Goal: Share content

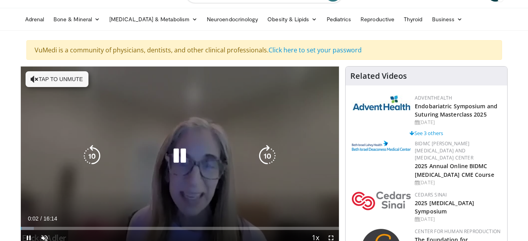
scroll to position [79, 0]
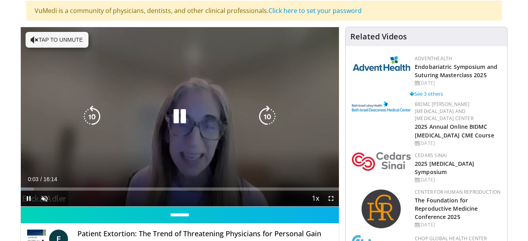
drag, startPoint x: 31, startPoint y: 41, endPoint x: 43, endPoint y: 84, distance: 44.3
click at [31, 42] on icon "Video Player" at bounding box center [35, 40] width 8 height 8
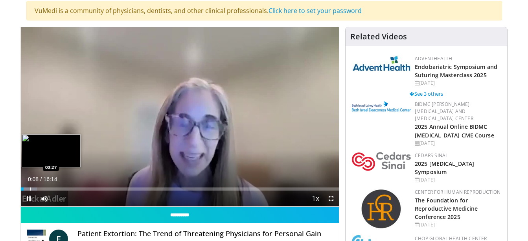
click at [30, 190] on div "Progress Bar" at bounding box center [30, 188] width 1 height 3
click at [40, 189] on div "Progress Bar" at bounding box center [40, 188] width 1 height 3
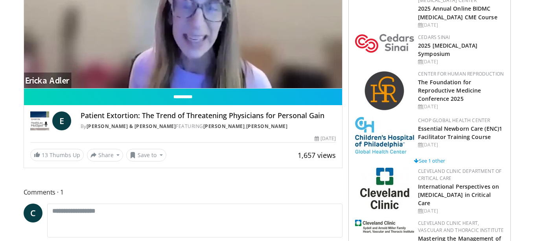
scroll to position [157, 0]
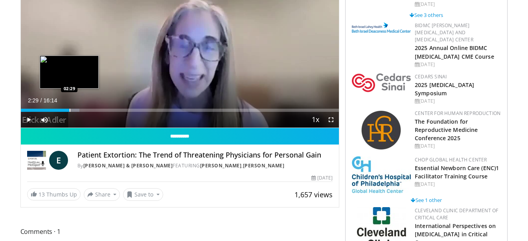
click at [70, 109] on div "Progress Bar" at bounding box center [70, 109] width 1 height 3
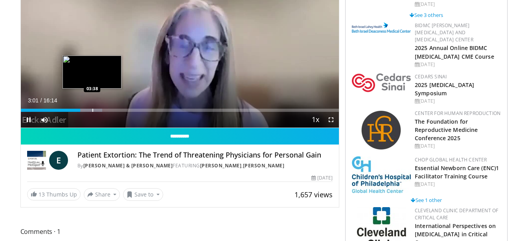
click at [92, 111] on div "Progress Bar" at bounding box center [92, 109] width 1 height 3
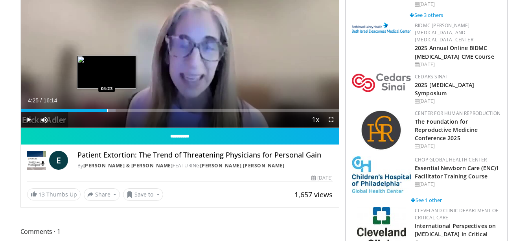
click at [107, 111] on div "Progress Bar" at bounding box center [107, 109] width 1 height 3
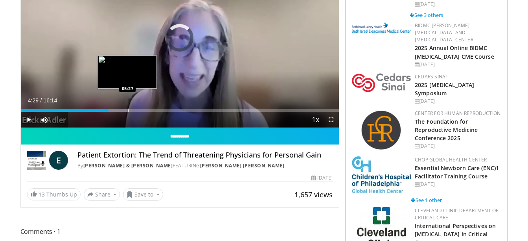
click at [128, 110] on div "Progress Bar" at bounding box center [128, 109] width 1 height 3
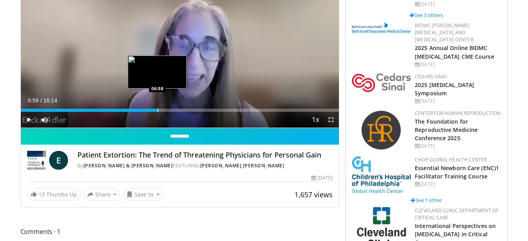
click at [158, 109] on div "Progress Bar" at bounding box center [158, 109] width 1 height 3
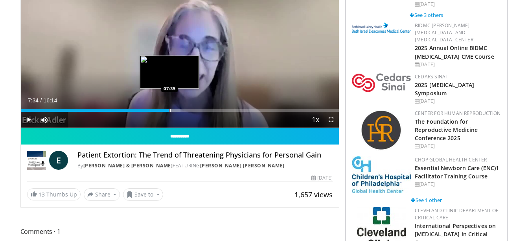
click at [170, 111] on div "Progress Bar" at bounding box center [170, 109] width 1 height 3
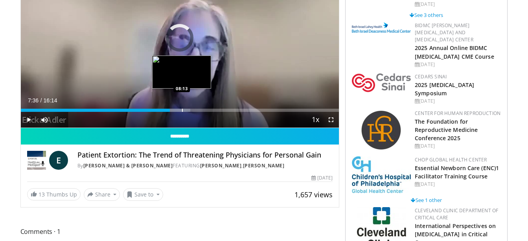
click at [182, 110] on div "Progress Bar" at bounding box center [182, 109] width 1 height 3
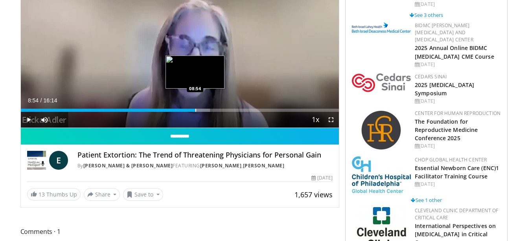
click at [195, 108] on div "Progress Bar" at bounding box center [195, 109] width 1 height 3
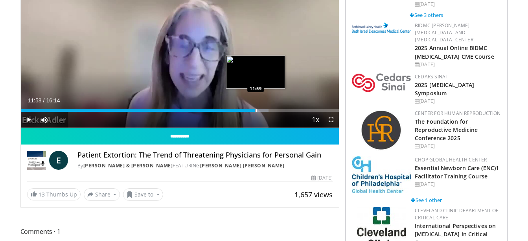
click at [256, 111] on div "Progress Bar" at bounding box center [256, 109] width 1 height 3
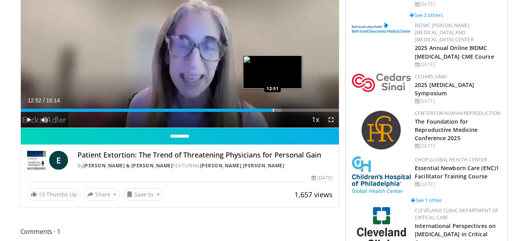
click at [273, 110] on div "Progress Bar" at bounding box center [273, 109] width 1 height 3
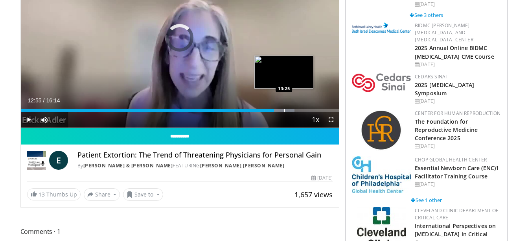
click at [284, 110] on div "Progress Bar" at bounding box center [284, 109] width 1 height 3
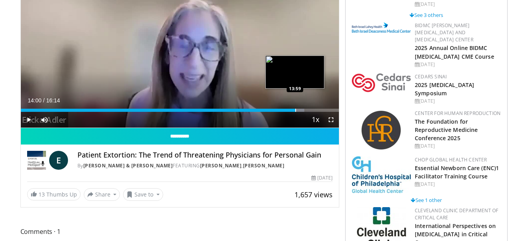
click at [295, 111] on div "Progress Bar" at bounding box center [295, 109] width 1 height 3
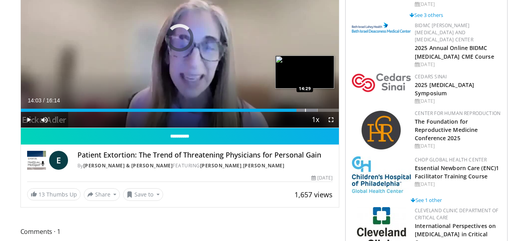
click at [305, 110] on div "Progress Bar" at bounding box center [305, 109] width 1 height 3
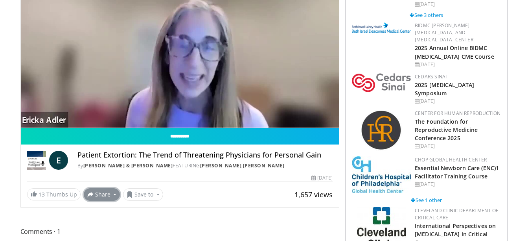
click at [99, 193] on button "Share" at bounding box center [102, 194] width 37 height 13
click at [106, 148] on span "E-mail" at bounding box center [101, 148] width 22 height 9
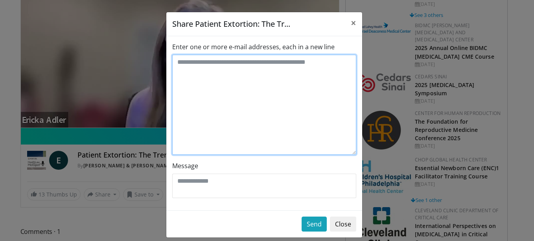
click at [193, 72] on textarea "Enter one or more e-mail addresses, each in a new line" at bounding box center [264, 105] width 184 height 100
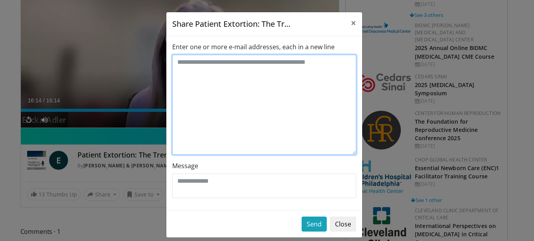
click at [184, 71] on textarea "Enter one or more e-mail addresses, each in a new line" at bounding box center [264, 105] width 184 height 100
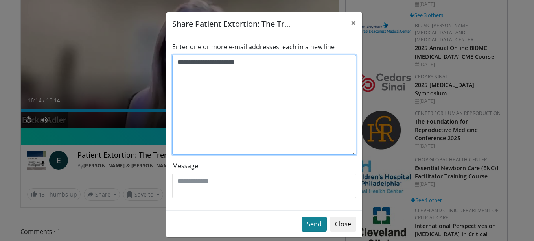
type textarea "**********"
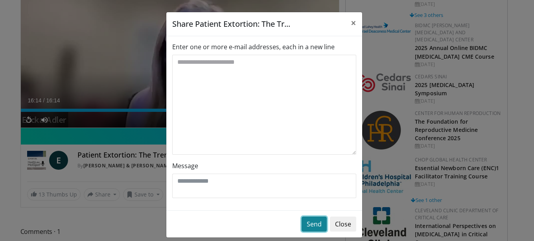
click at [308, 227] on button "Send" at bounding box center [313, 223] width 25 height 15
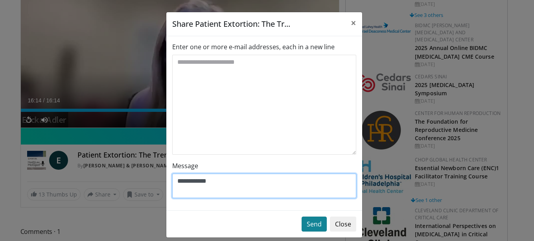
type textarea "**********"
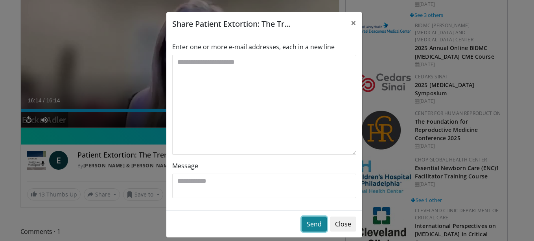
click at [314, 222] on button "Send" at bounding box center [313, 223] width 25 height 15
